Goal: Transaction & Acquisition: Purchase product/service

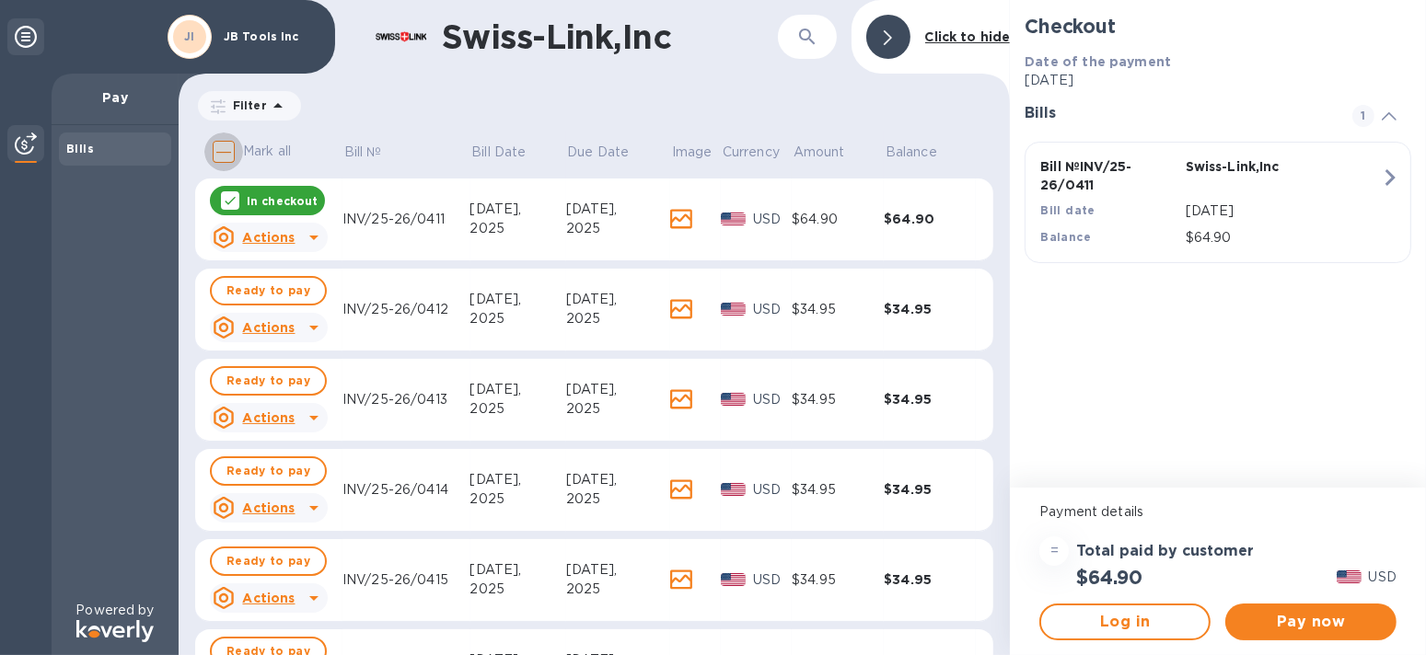
click at [226, 149] on input "Mark all" at bounding box center [223, 152] width 39 height 39
checkbox input "true"
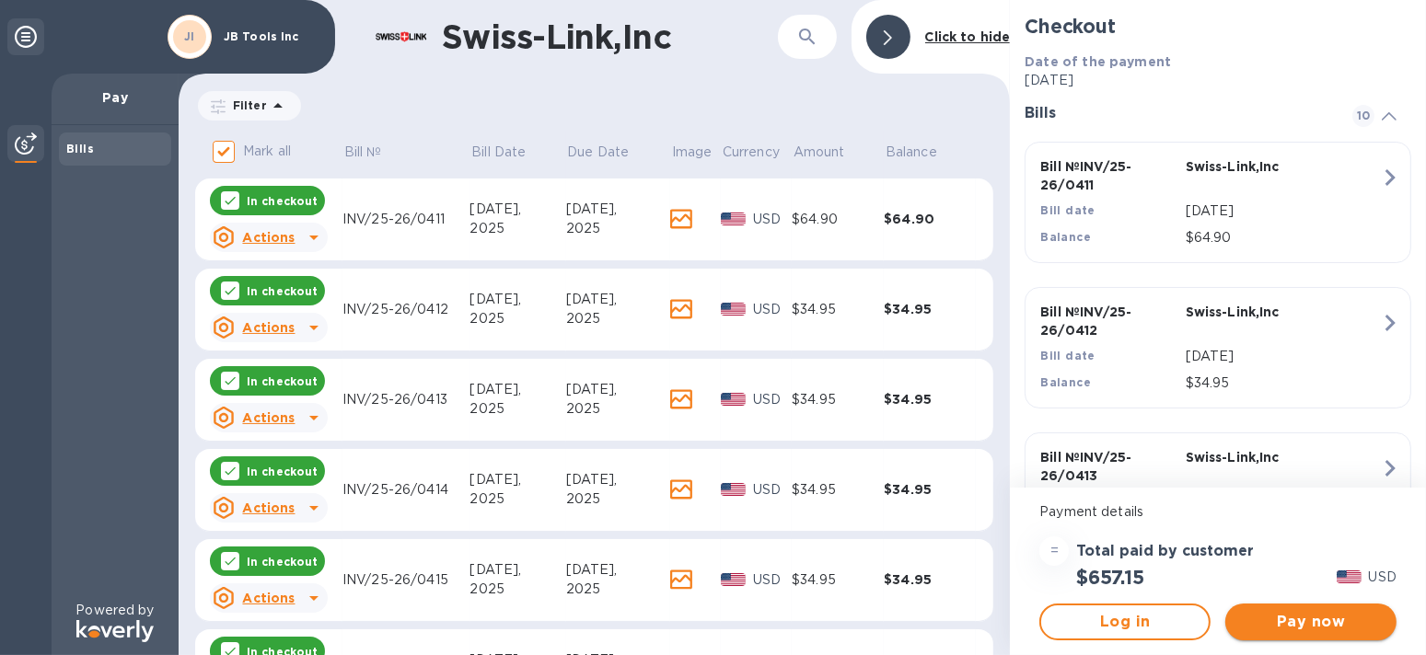
click at [1322, 618] on span "Pay now" at bounding box center [1311, 622] width 142 height 22
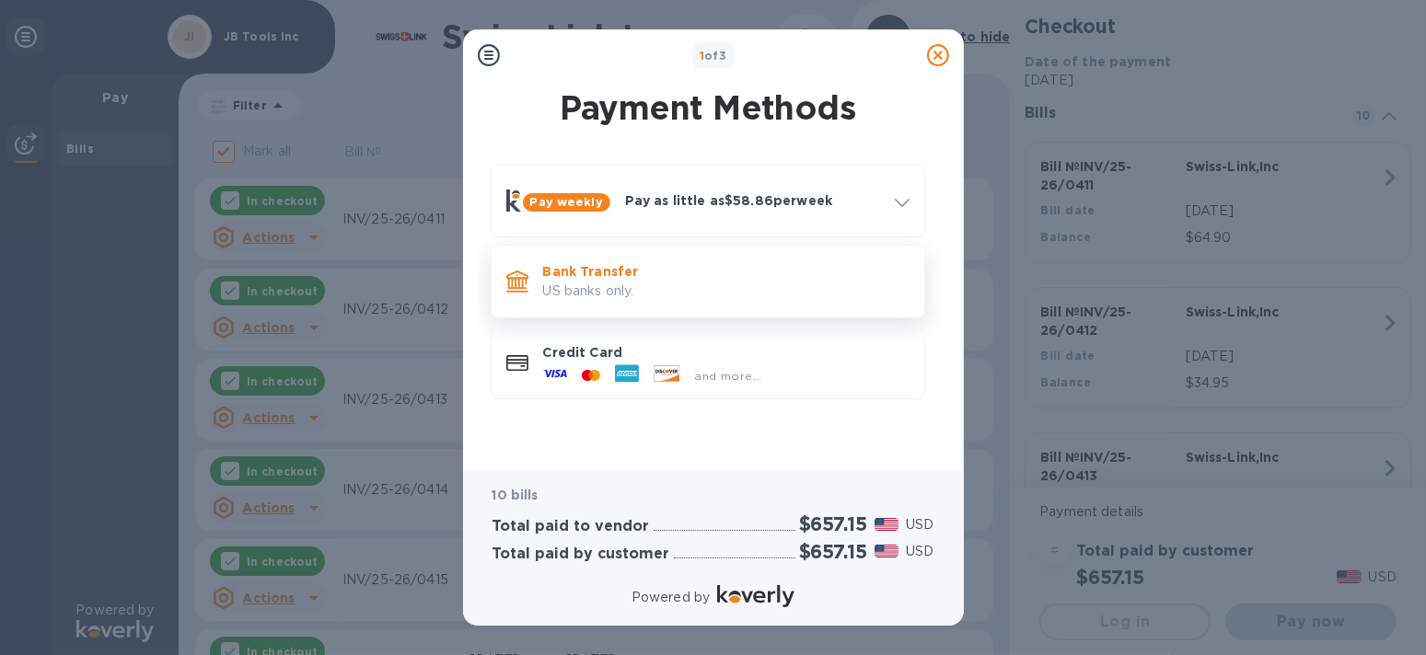
click at [709, 282] on p "US banks only." at bounding box center [726, 291] width 366 height 19
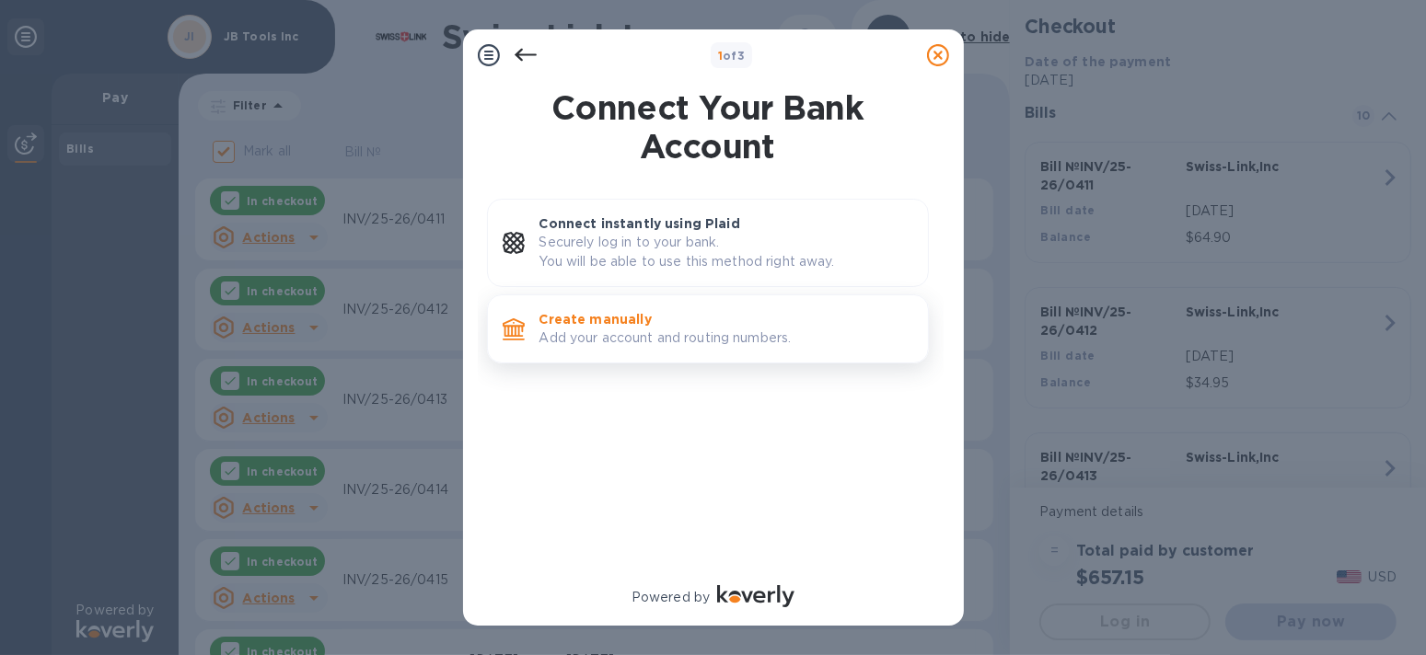
click at [625, 306] on div "Create manually Add your account and routing numbers." at bounding box center [726, 329] width 388 height 52
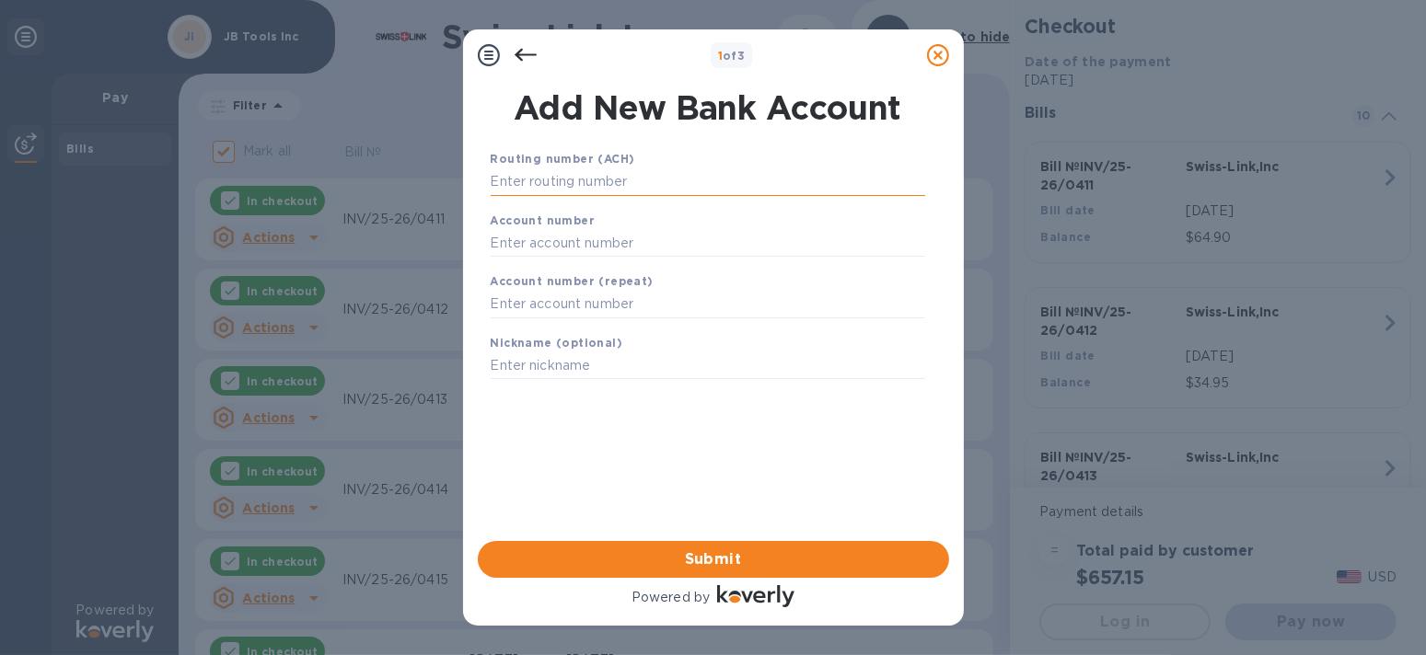
click at [640, 173] on input "text" at bounding box center [708, 182] width 434 height 28
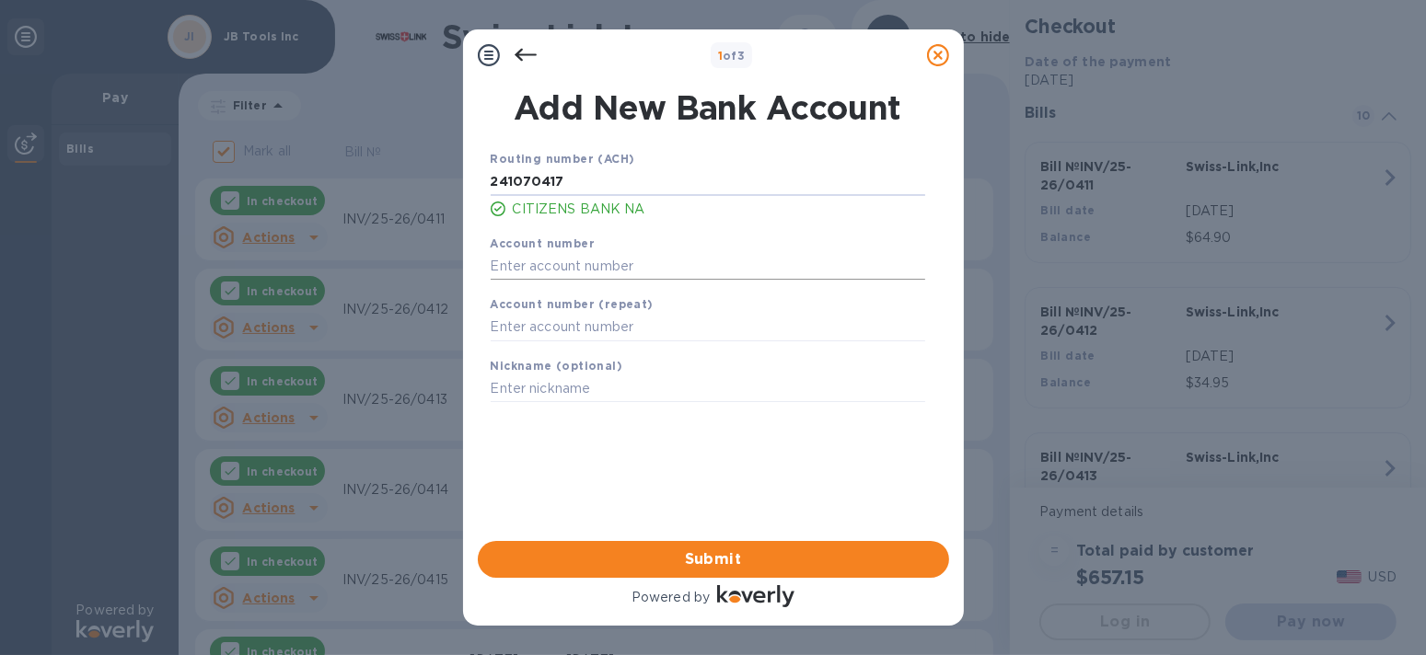
type input "241070417"
click at [655, 271] on input "text" at bounding box center [708, 266] width 434 height 28
type input "4511789532"
click at [677, 329] on input "text" at bounding box center [708, 328] width 434 height 28
type input "4511789532"
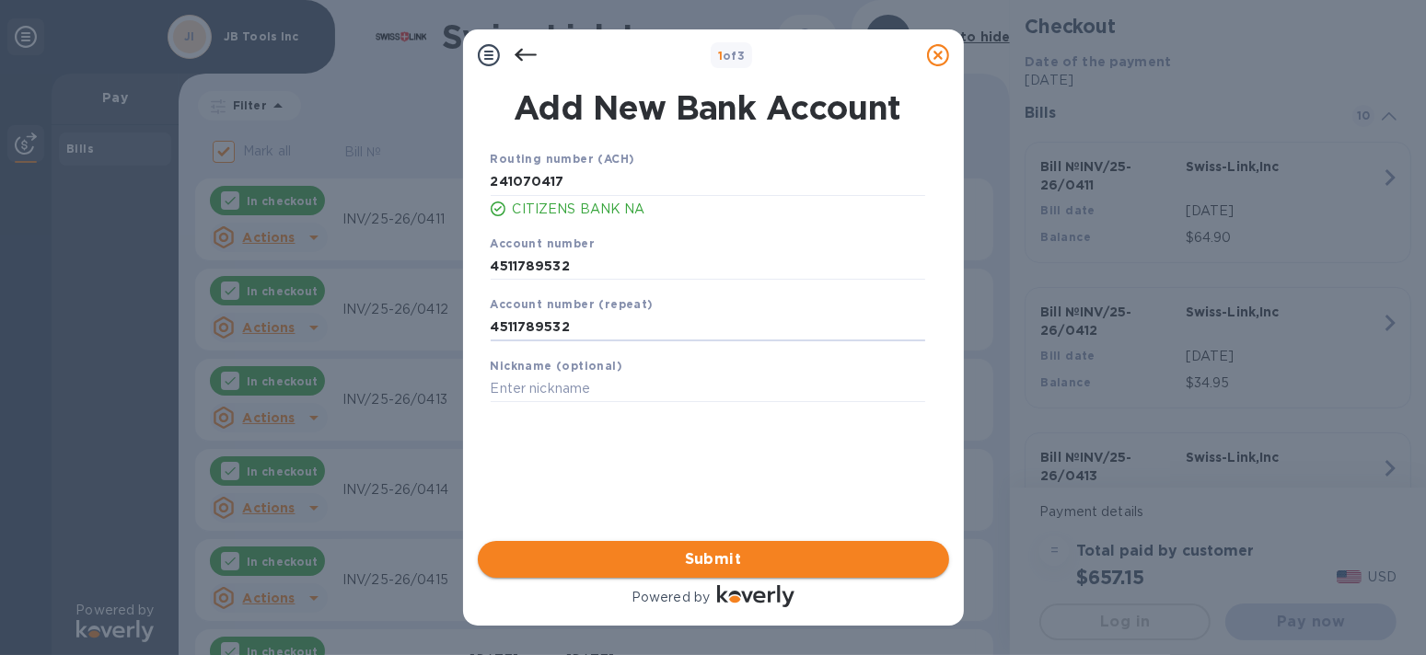
click at [761, 563] on span "Submit" at bounding box center [713, 560] width 442 height 22
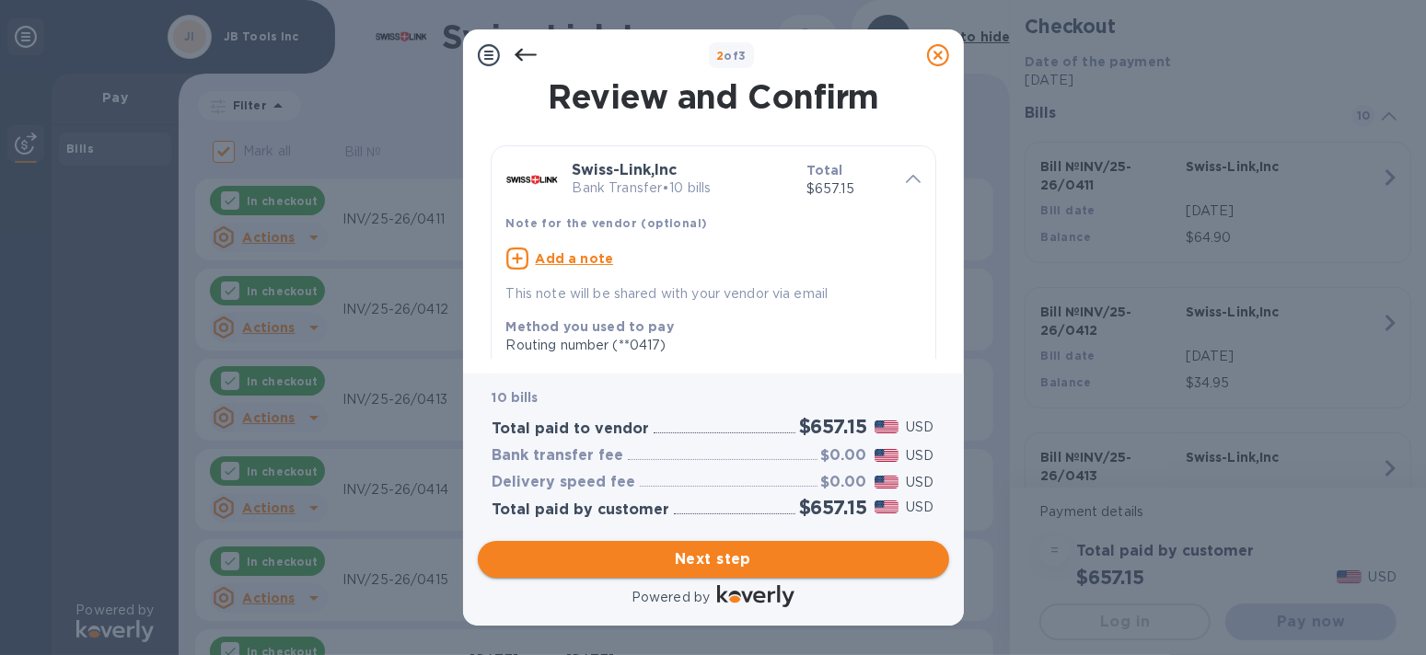
click at [722, 563] on span "Next step" at bounding box center [713, 560] width 442 height 22
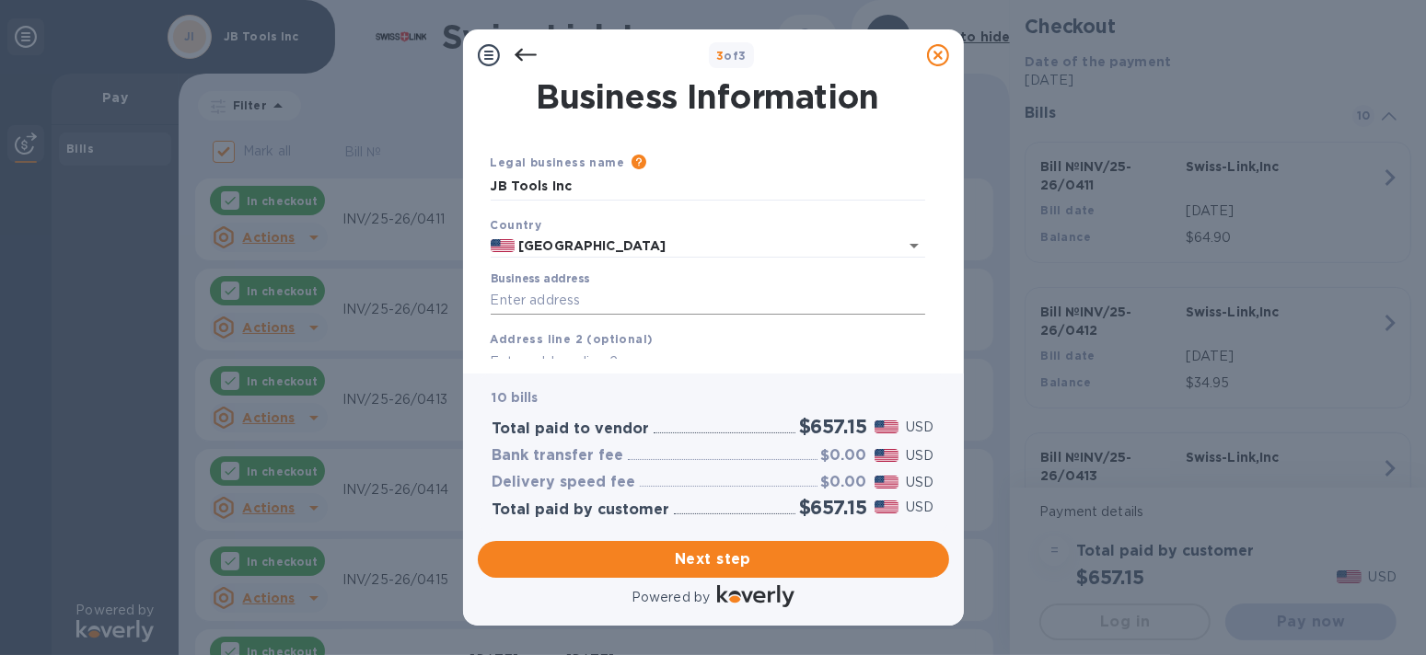
click at [655, 294] on input "Business address" at bounding box center [708, 301] width 434 height 28
type input "[STREET_ADDRESS]"
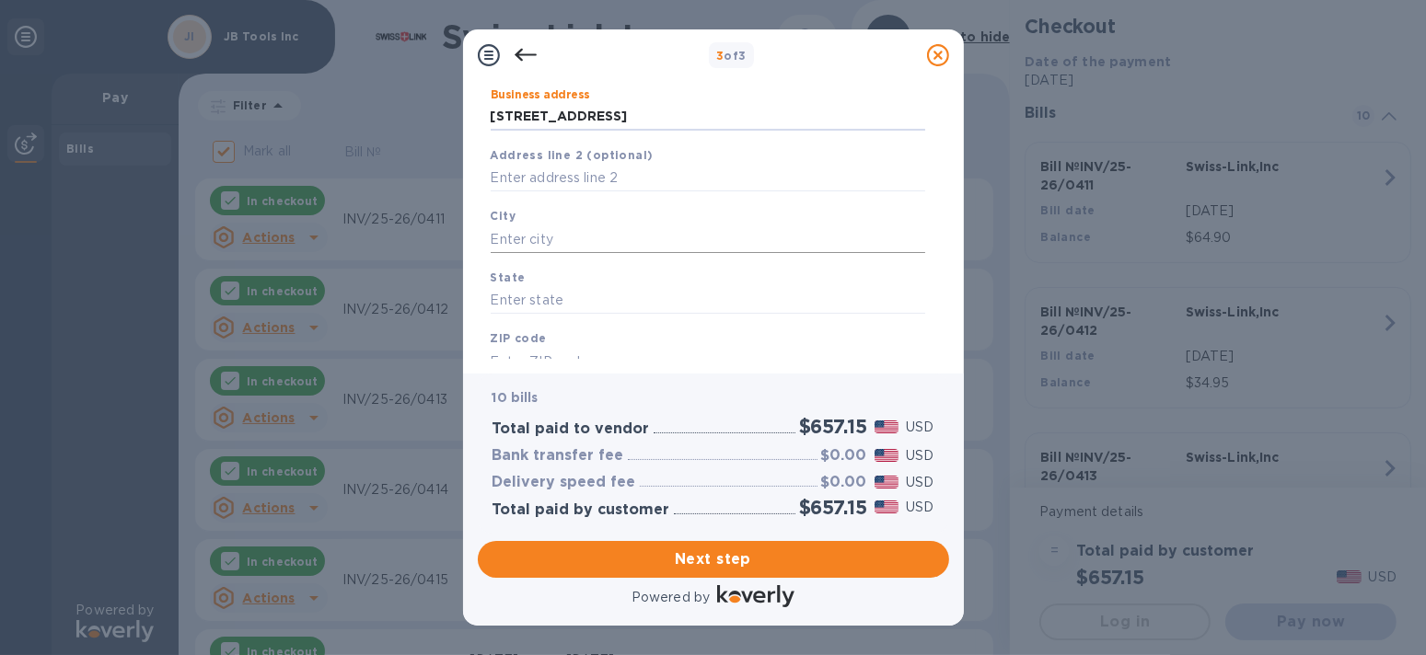
click at [661, 248] on input "text" at bounding box center [708, 240] width 434 height 28
type input "Livonia"
type input "MI"
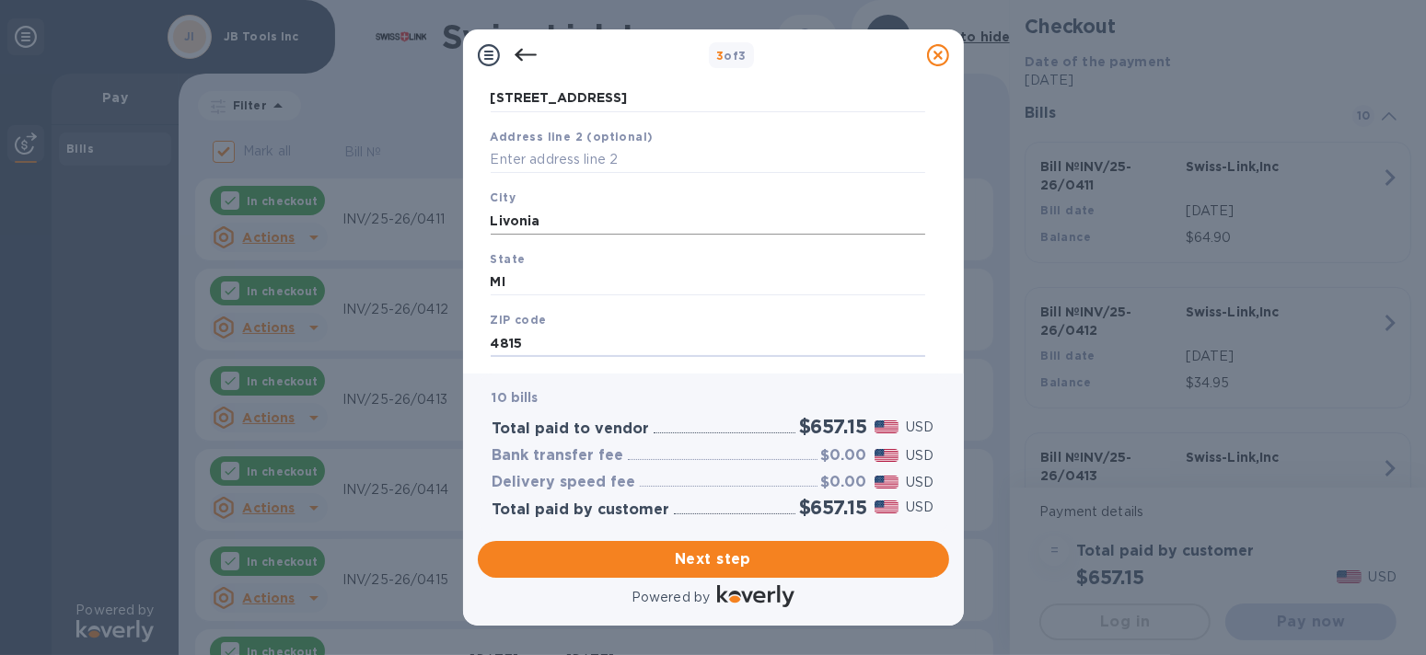
type input "48150"
click at [756, 561] on span "Next step" at bounding box center [713, 560] width 442 height 22
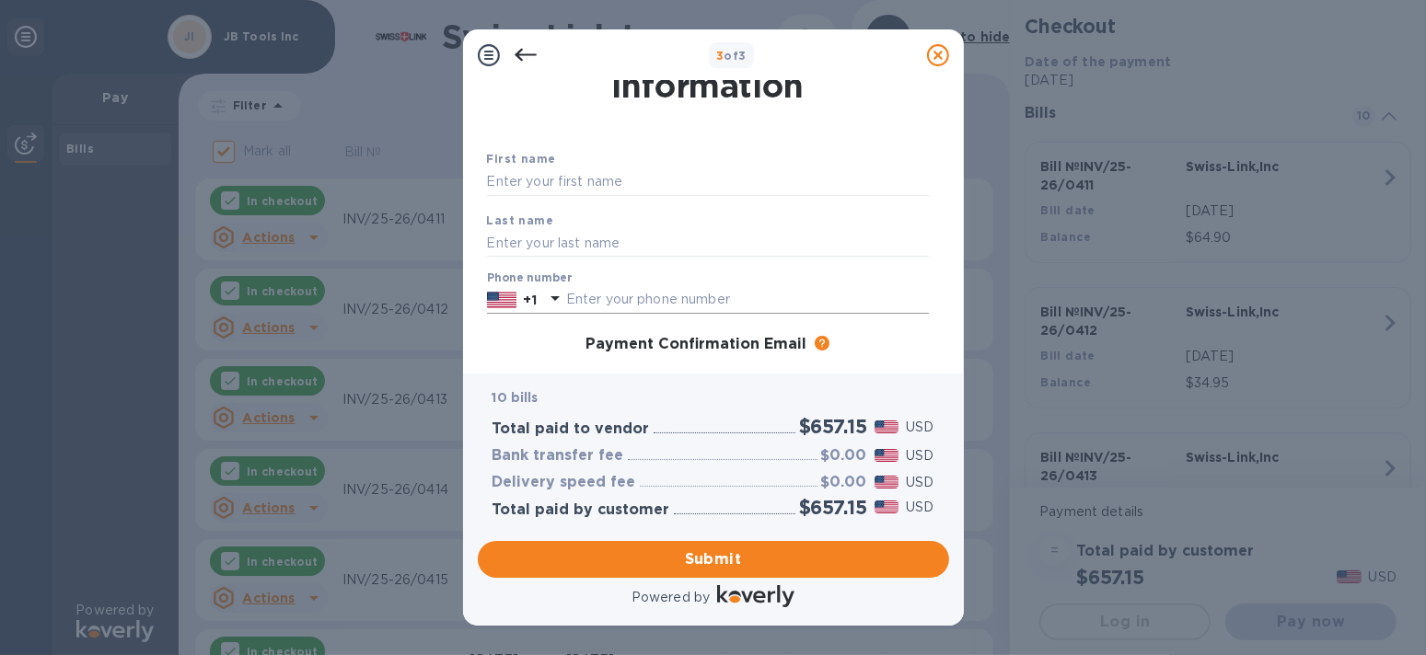
scroll to position [0, 0]
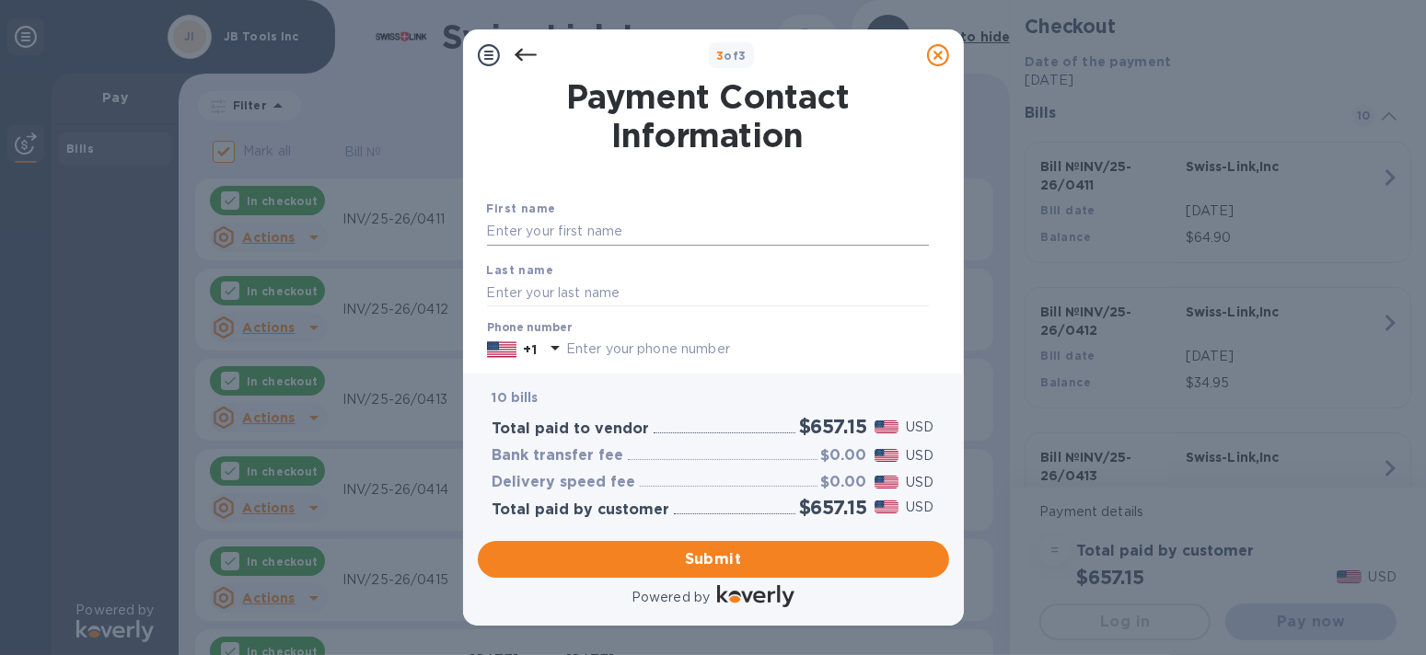
click at [682, 222] on input "text" at bounding box center [708, 232] width 442 height 28
type input "general"
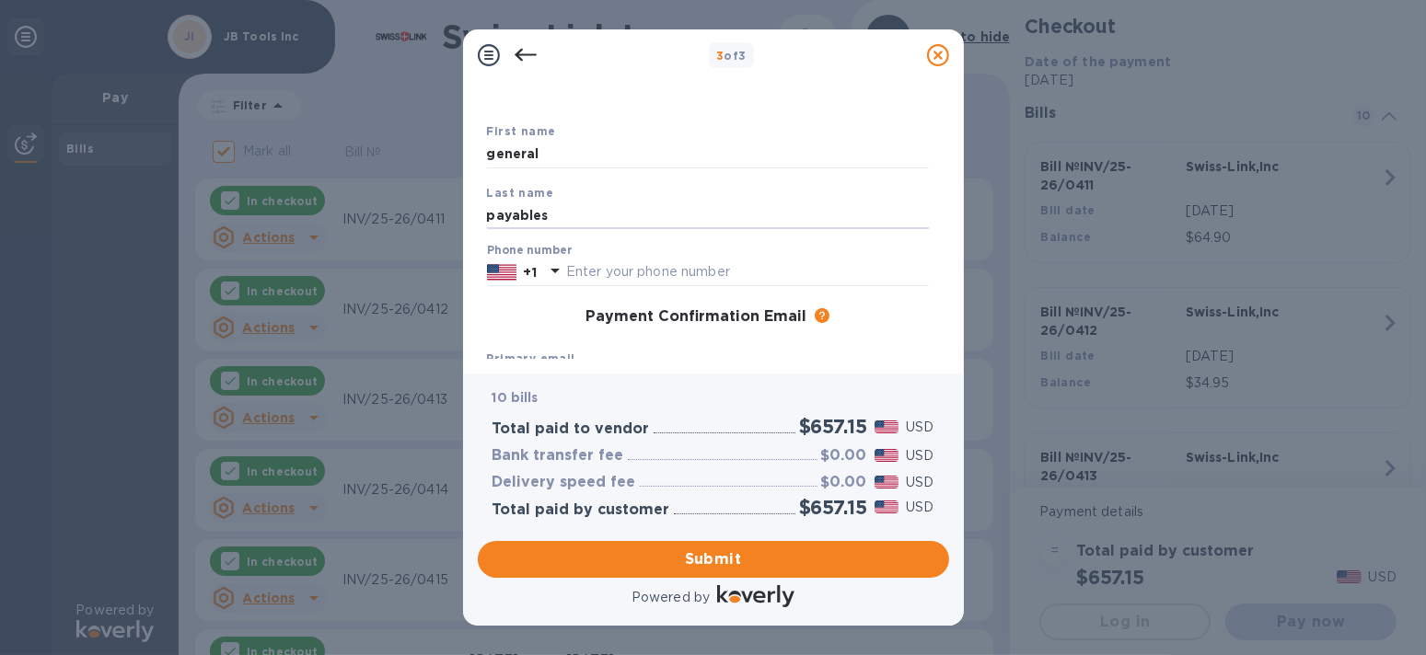
scroll to position [184, 0]
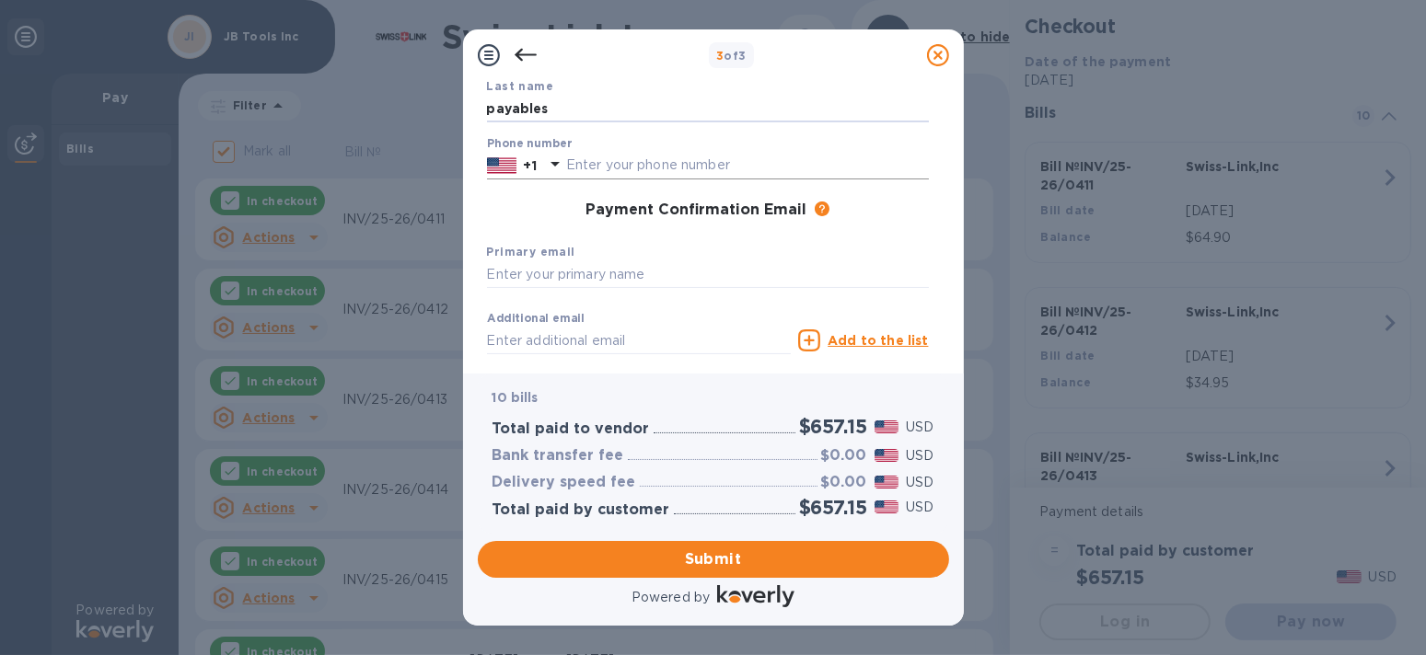
type input "payables"
click at [667, 164] on input "text" at bounding box center [747, 166] width 363 height 28
type input "7347446449"
type input "[EMAIL_ADDRESS][DOMAIN_NAME]"
click at [793, 560] on span "Submit" at bounding box center [713, 560] width 442 height 22
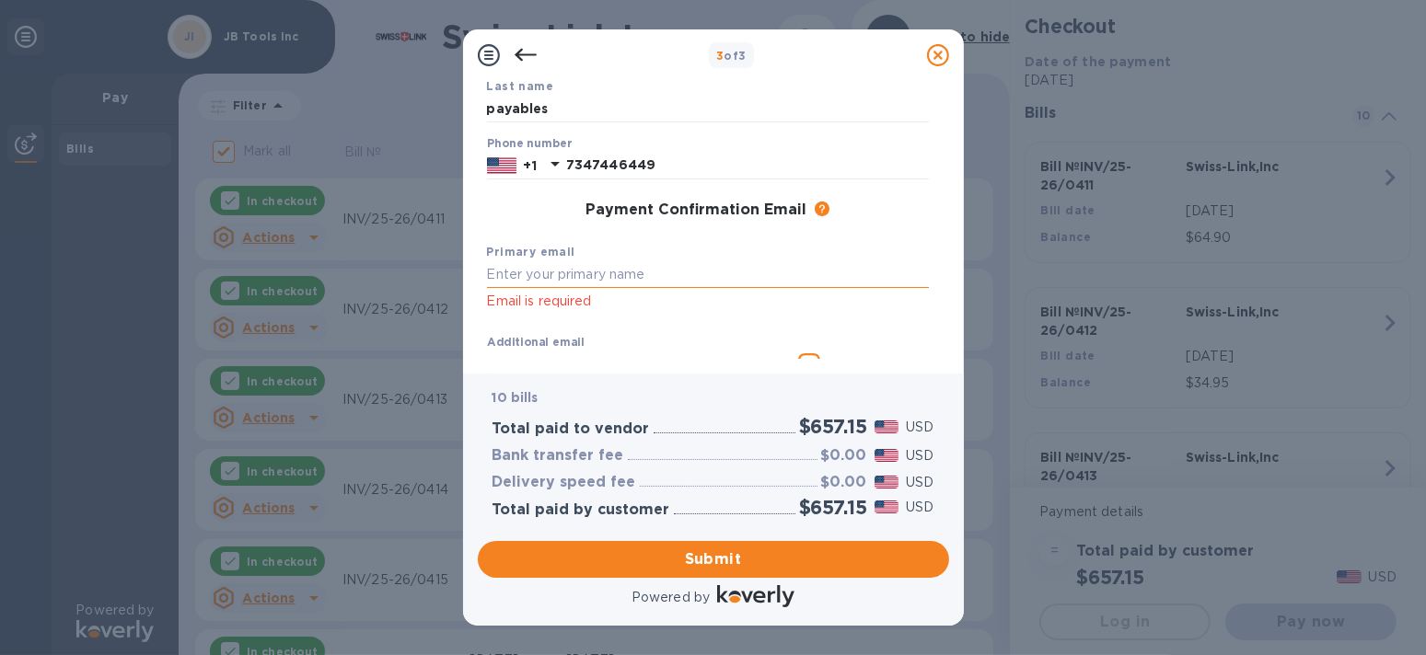
click at [707, 280] on input "text" at bounding box center [708, 275] width 442 height 28
type input "[EMAIL_ADDRESS][DOMAIN_NAME]"
click button "Submit" at bounding box center [0, 0] width 0 height 0
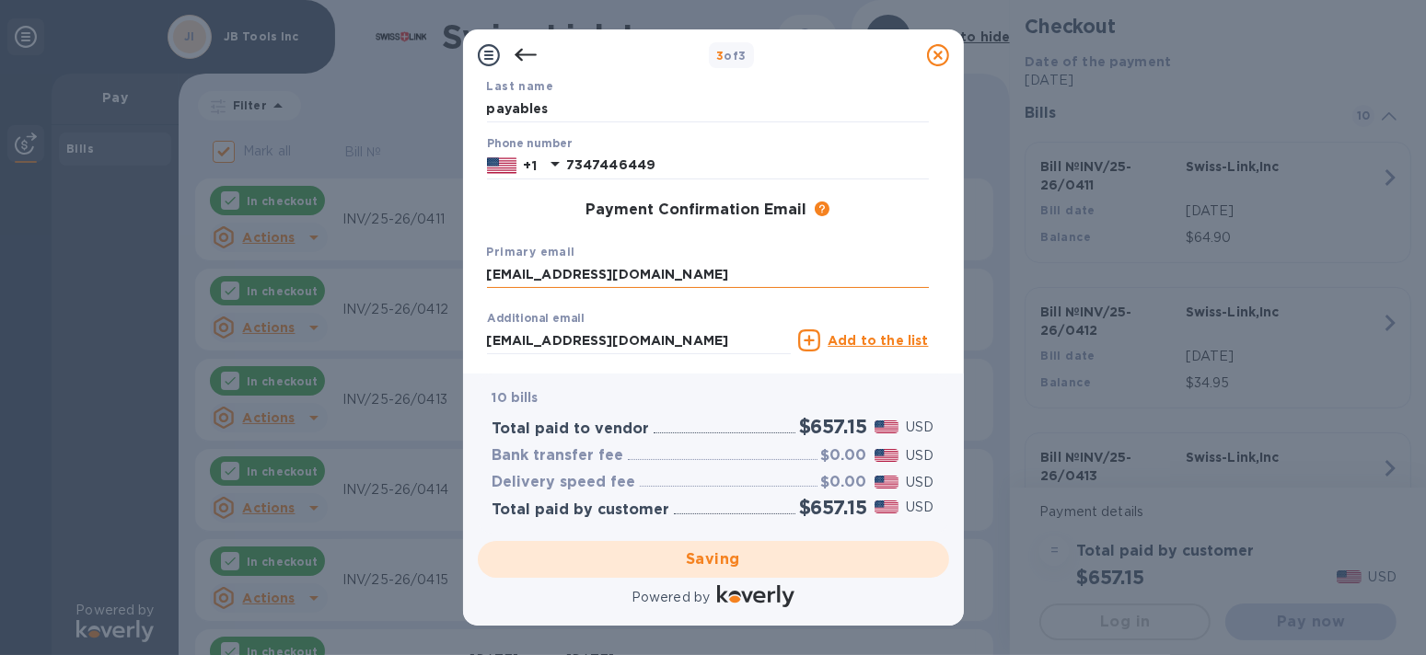
checkbox input "false"
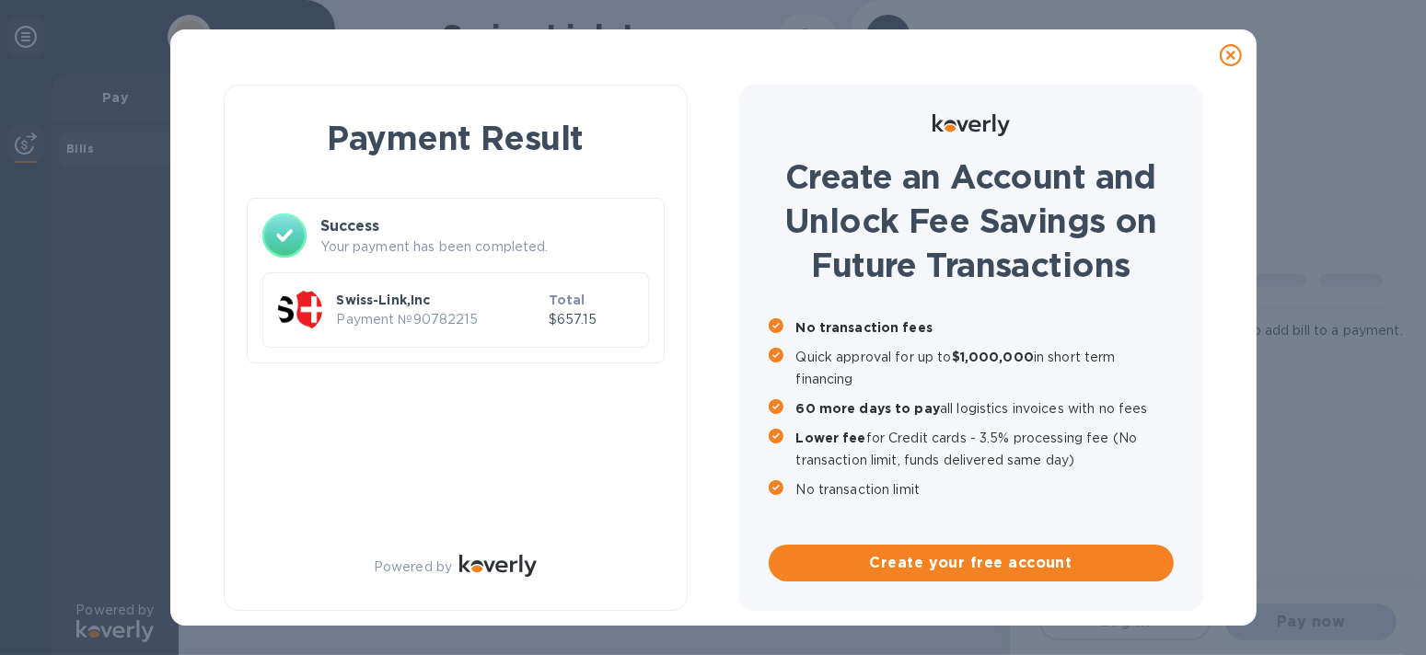
scroll to position [0, 0]
